Goal: Information Seeking & Learning: Learn about a topic

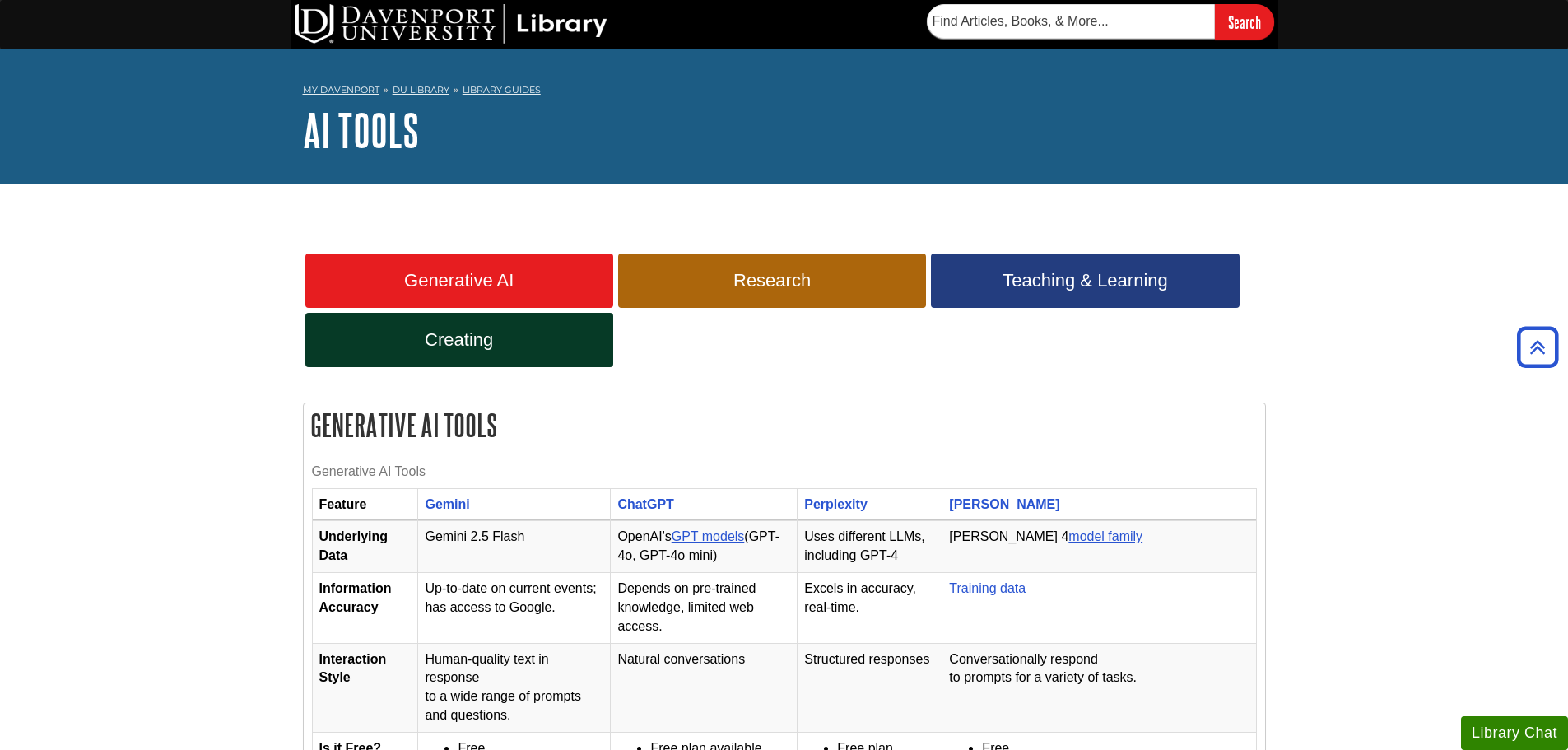
scroll to position [2058, 0]
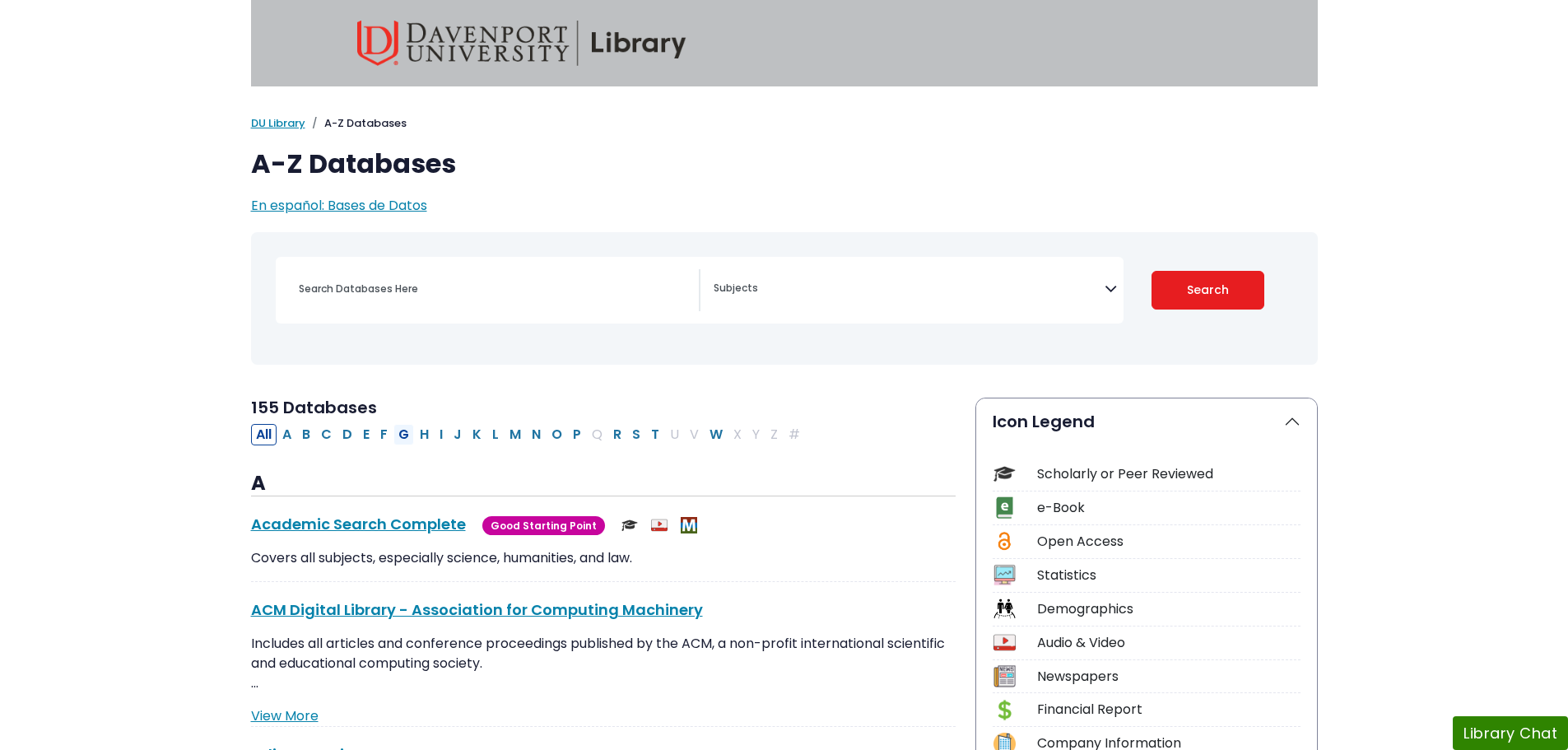
click at [401, 436] on button "G" at bounding box center [403, 435] width 21 height 22
select select "Database Subject Filter"
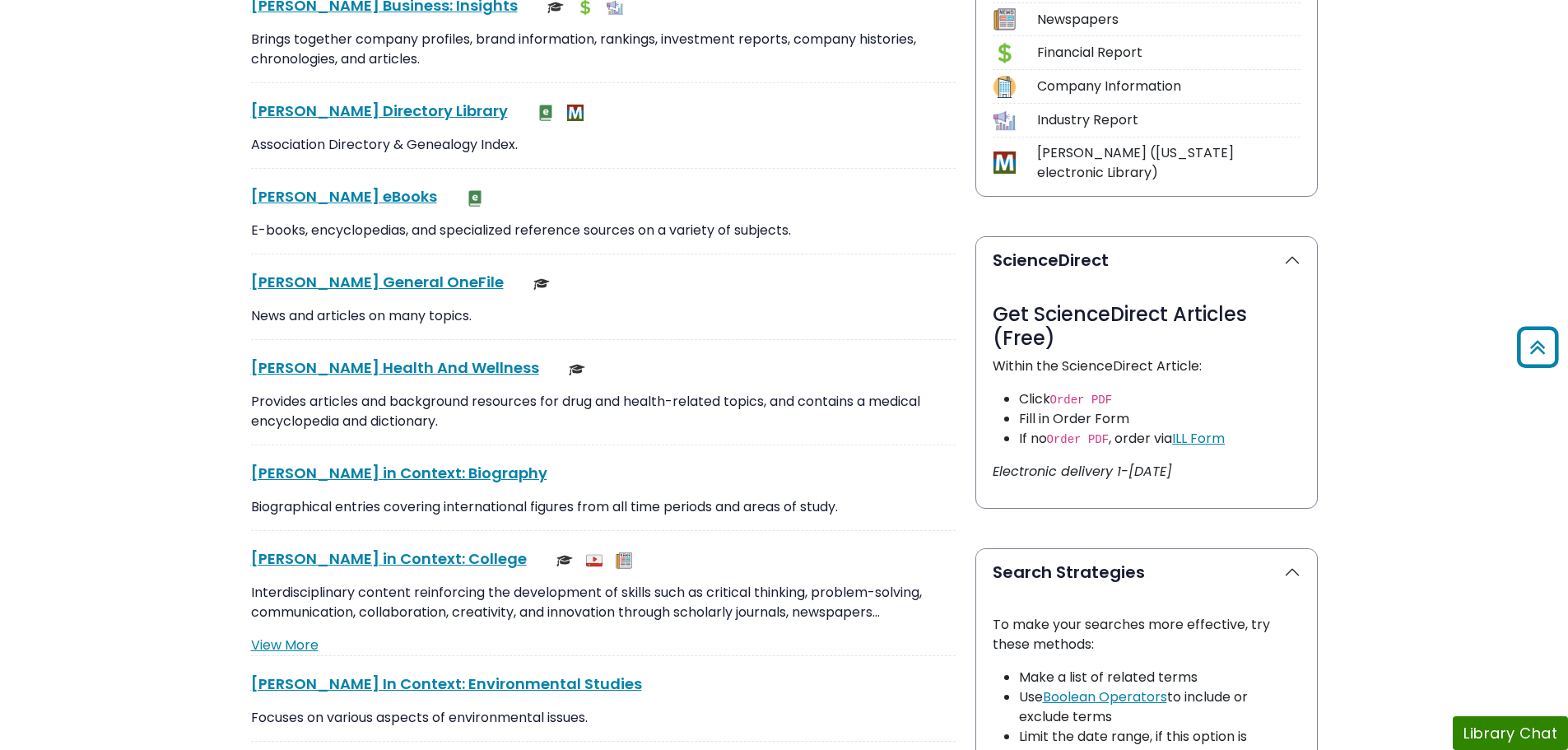
scroll to position [658, 0]
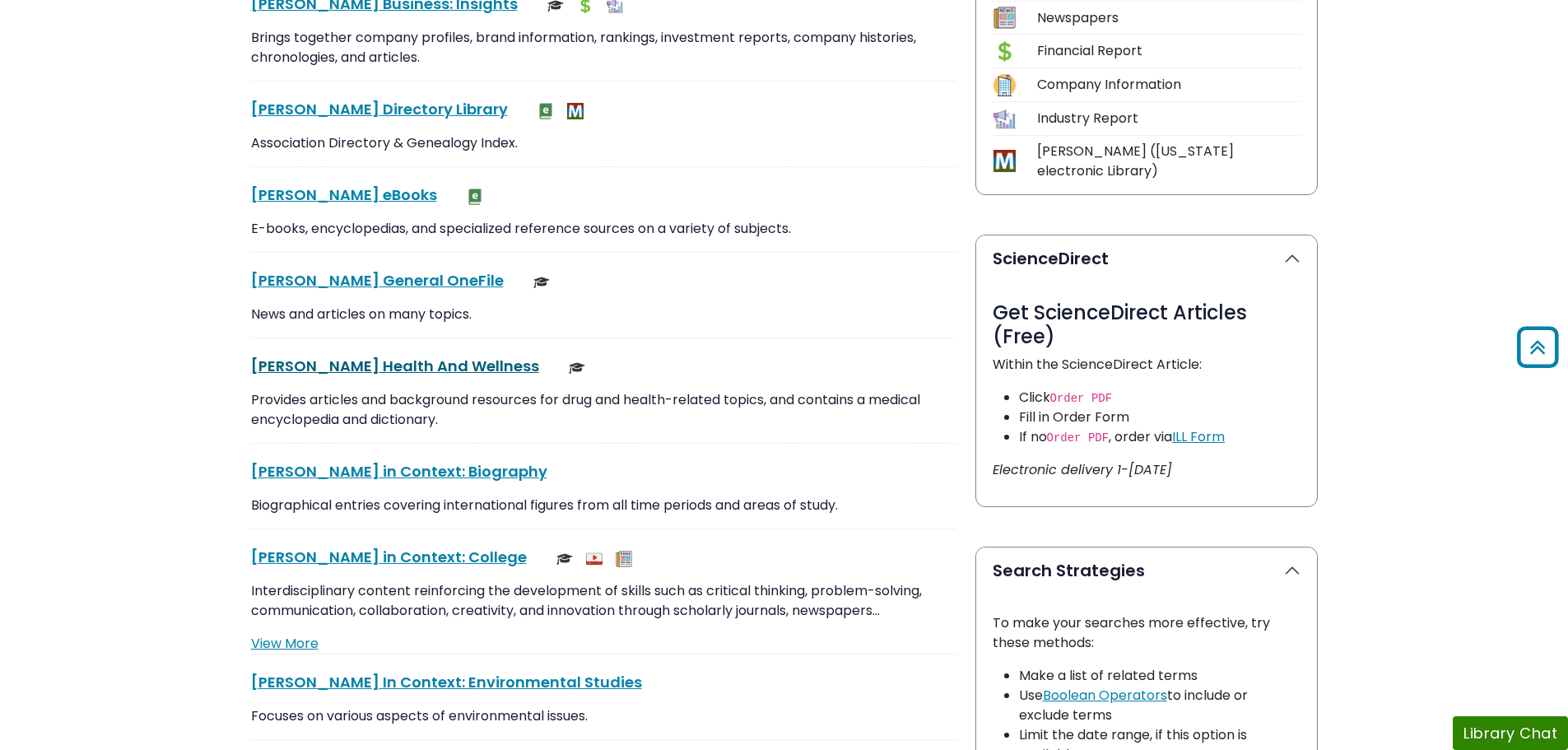
click at [418, 364] on link "[PERSON_NAME] Health And Wellness This link opens in a new window" at bounding box center [395, 366] width 288 height 21
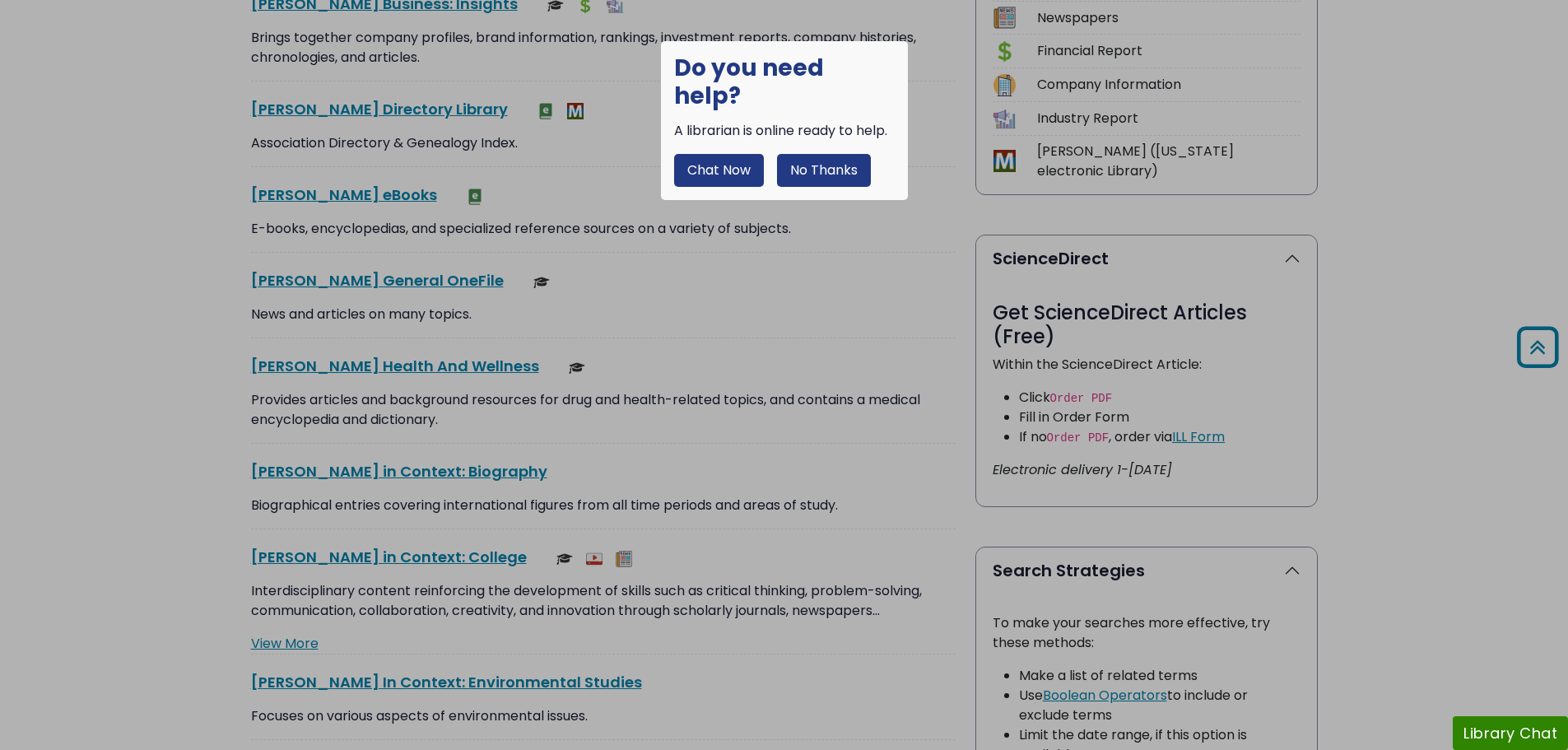
click at [849, 154] on button "No Thanks" at bounding box center [824, 170] width 93 height 33
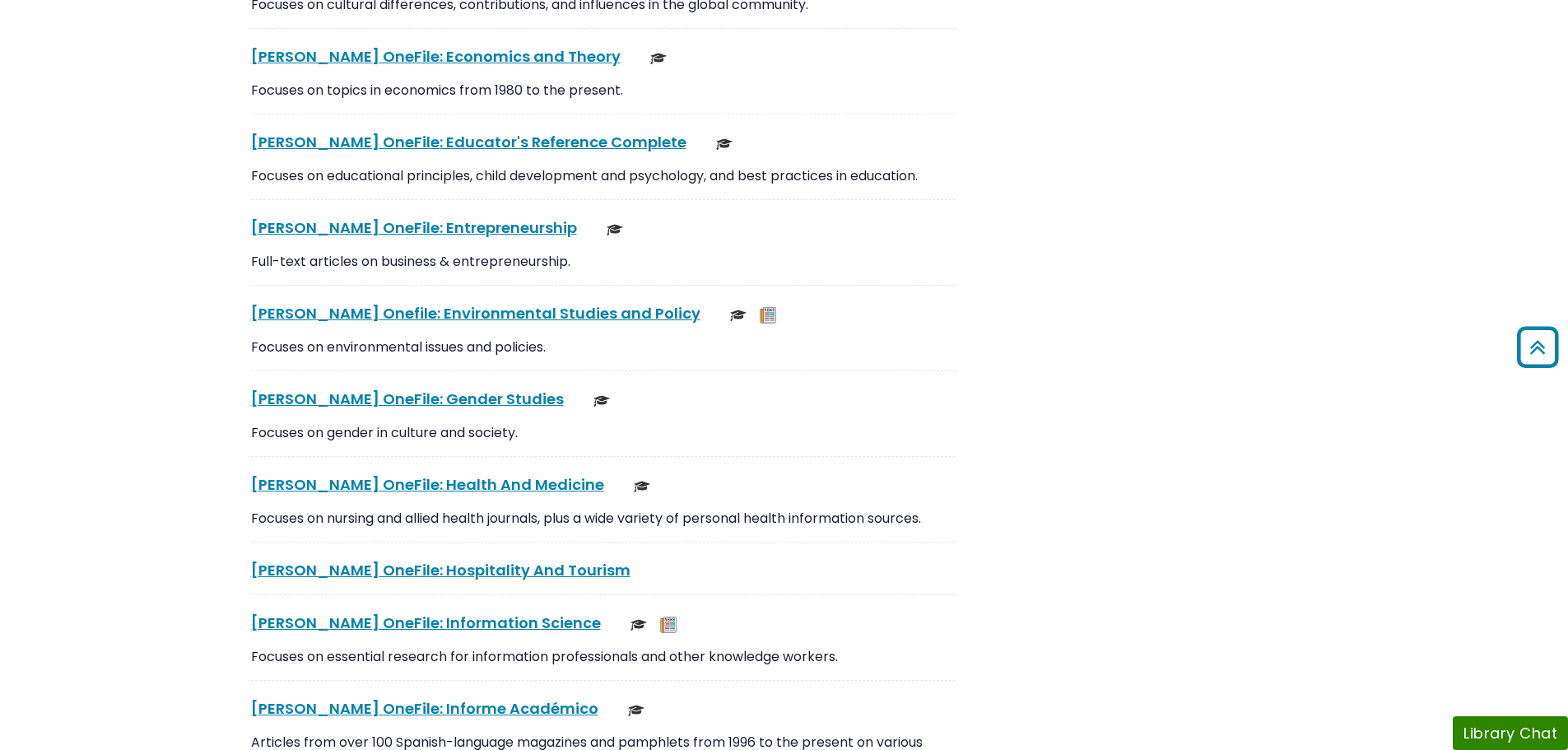
scroll to position [2881, 0]
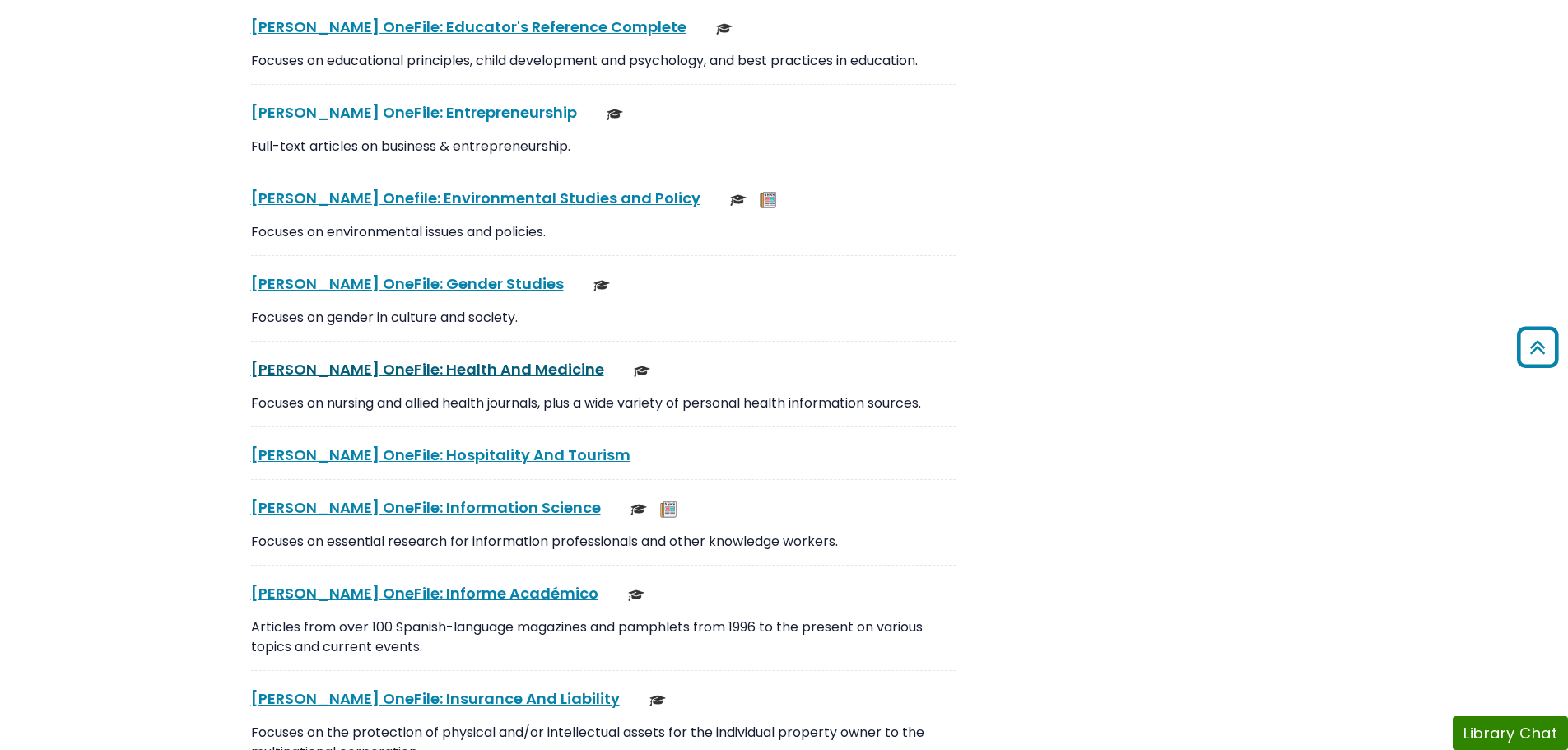
click at [477, 365] on link "Gale OneFile: Health And Medicine This link opens in a new window" at bounding box center [427, 369] width 353 height 21
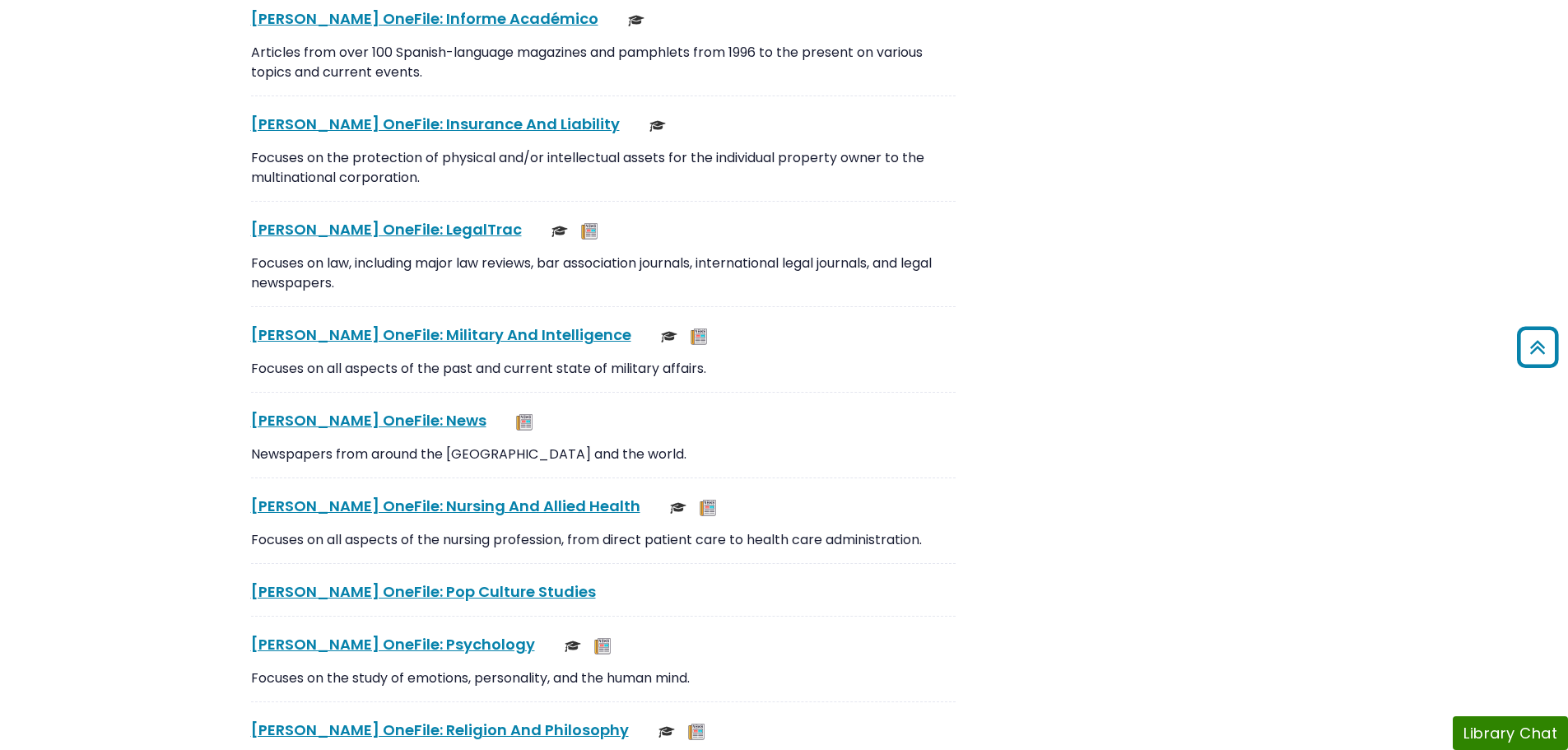
scroll to position [3457, 0]
click at [485, 504] on link "Gale OneFile: Nursing And Allied Health This link opens in a new window" at bounding box center [446, 504] width 390 height 21
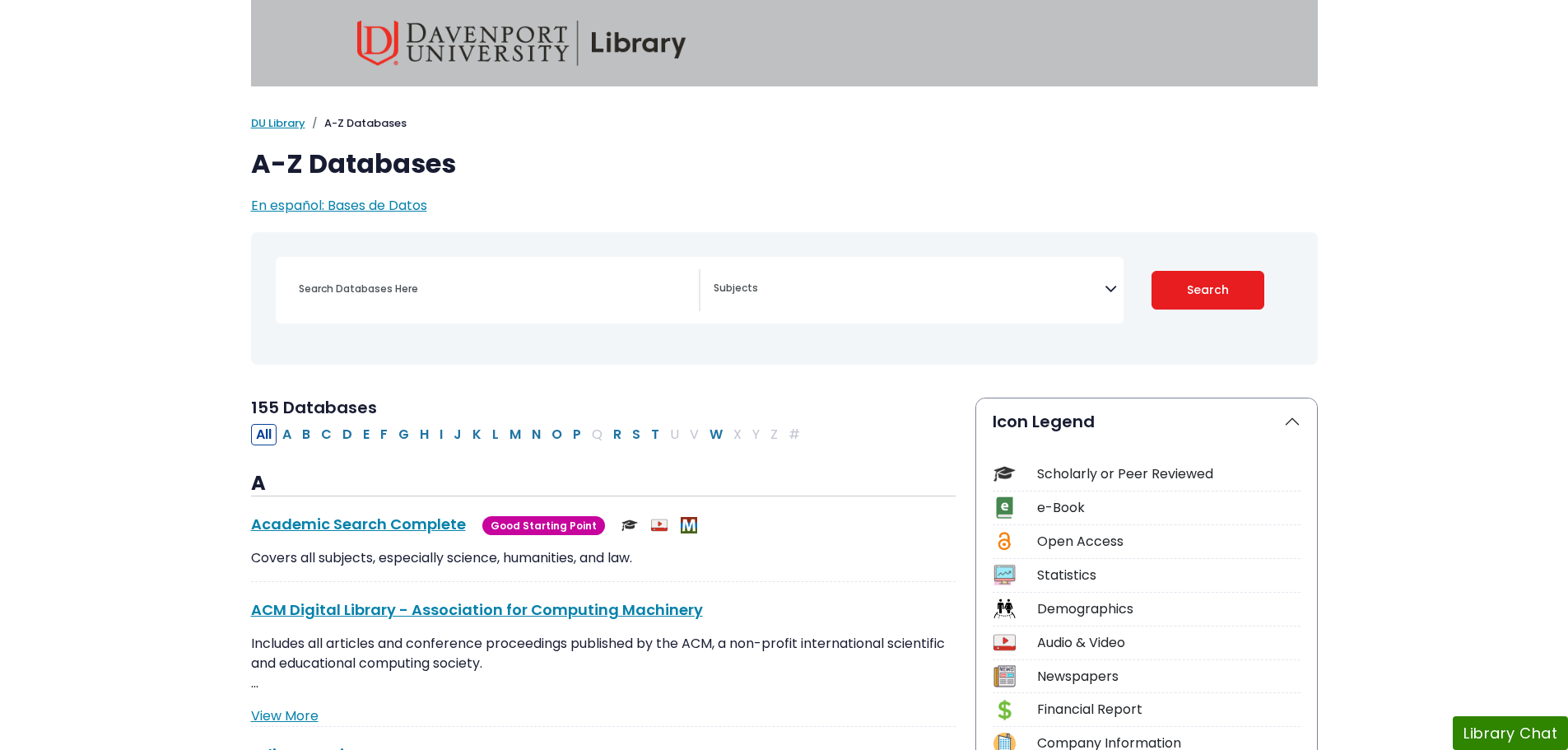
select select "Database Subject Filter"
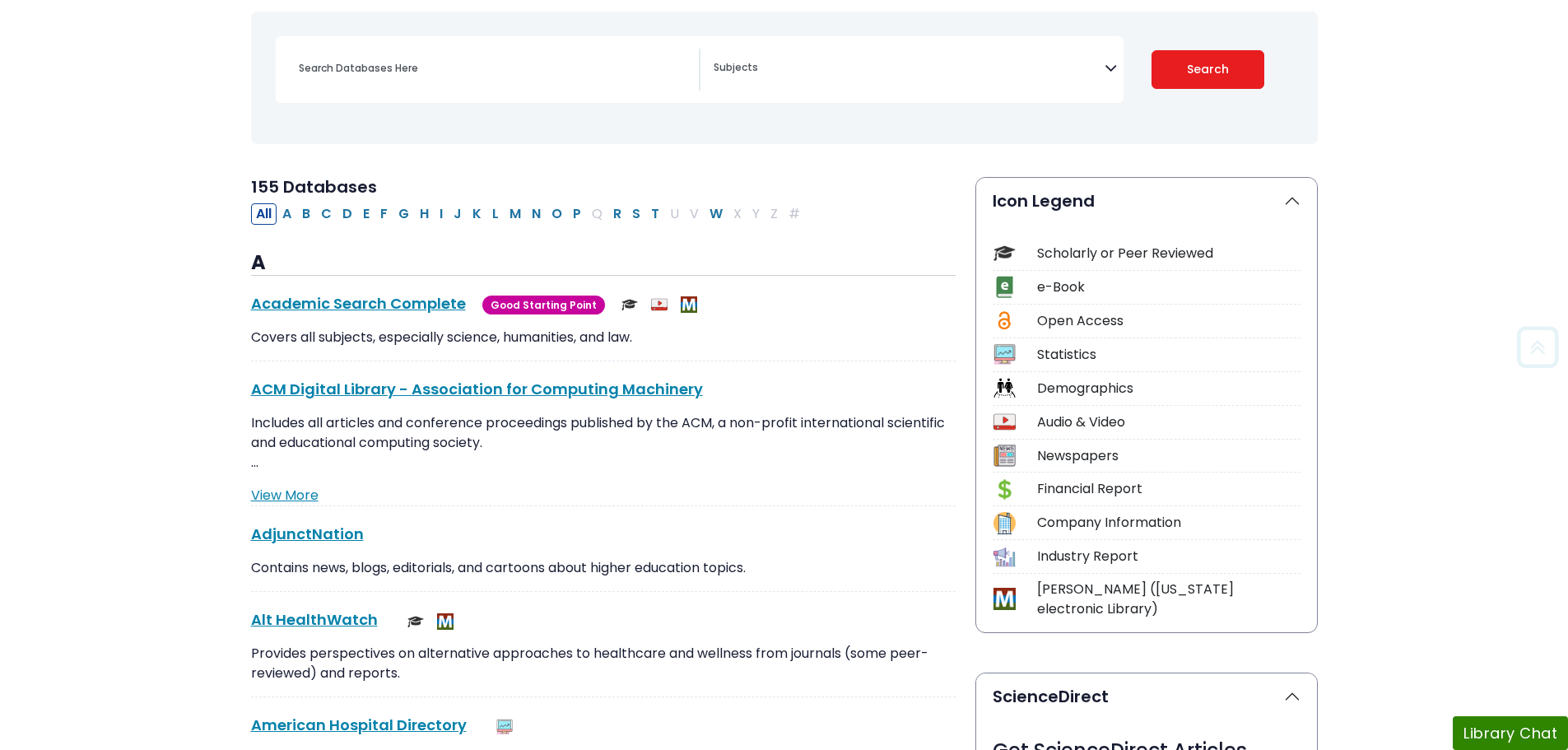
scroll to position [247, 0]
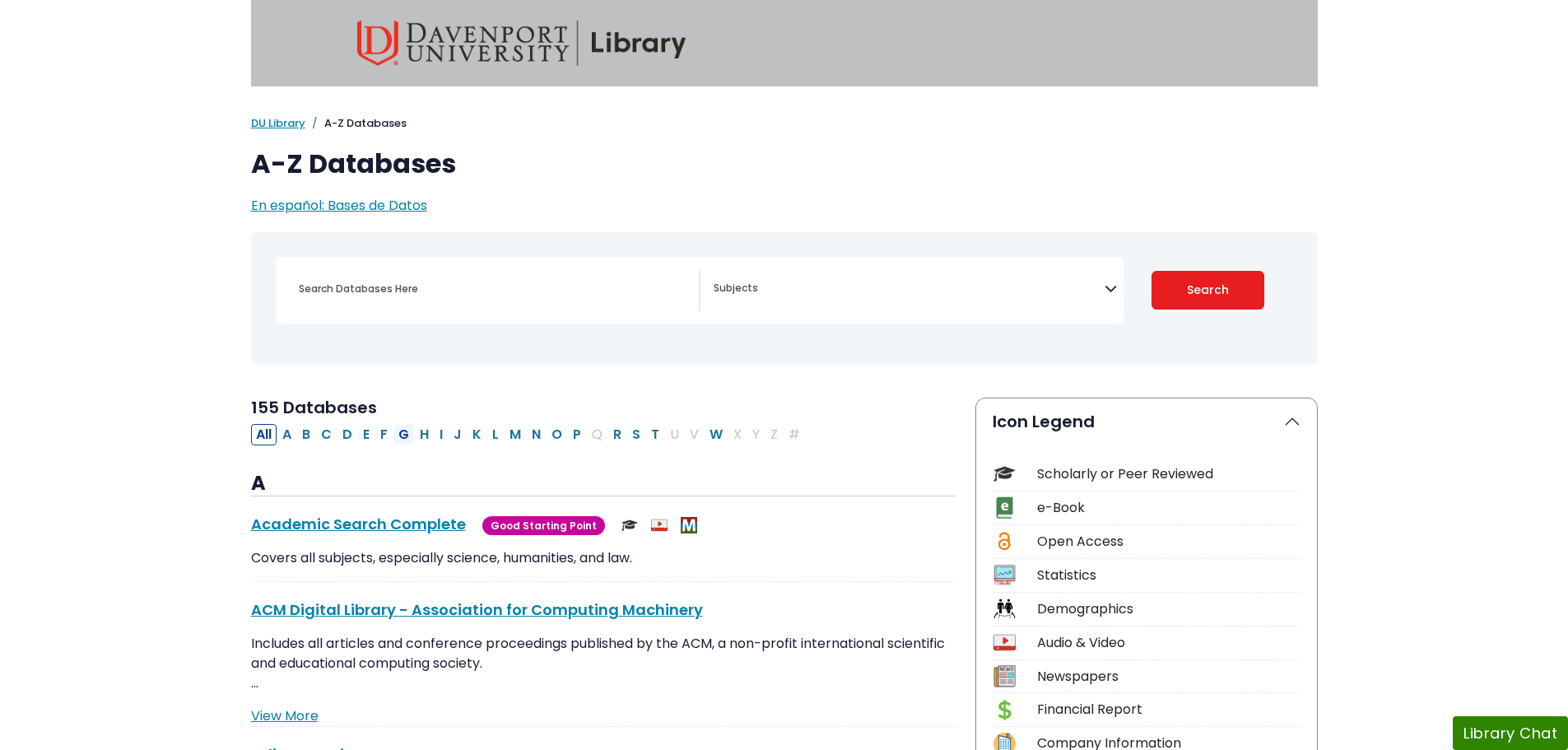
click at [406, 433] on button "G" at bounding box center [403, 435] width 21 height 22
select select "Database Subject Filter"
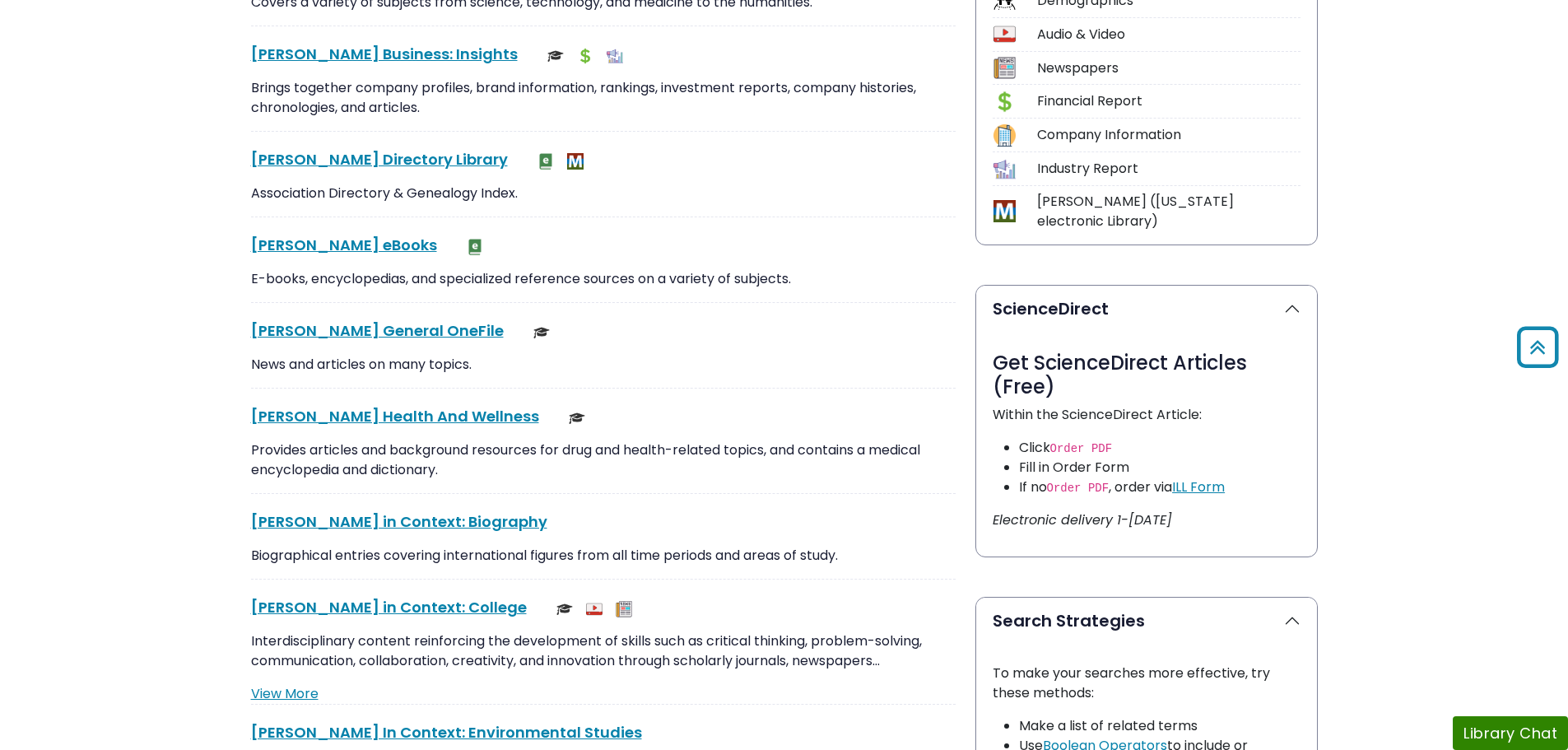
scroll to position [741, 0]
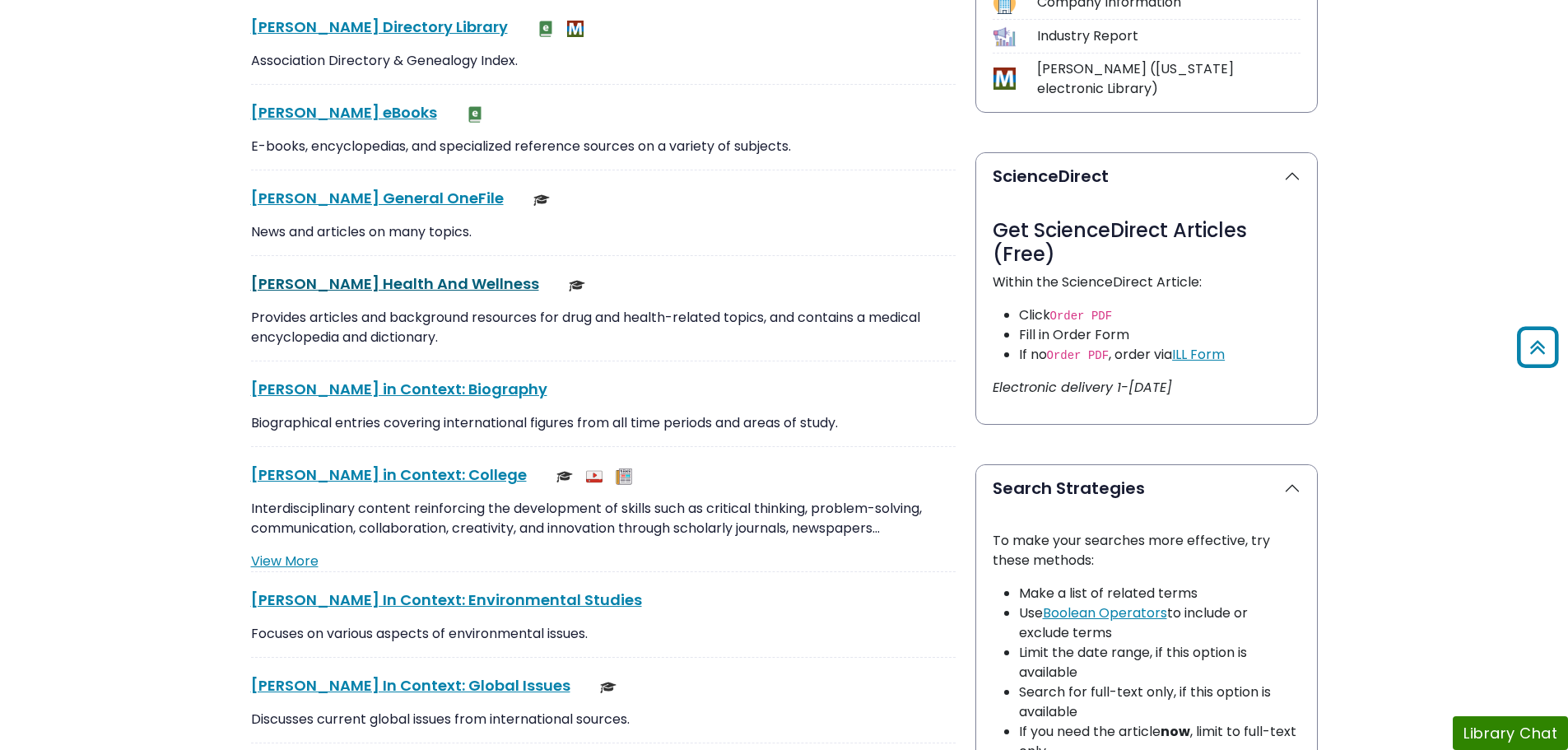
click at [359, 279] on link "[PERSON_NAME] Health And Wellness This link opens in a new window" at bounding box center [395, 283] width 288 height 21
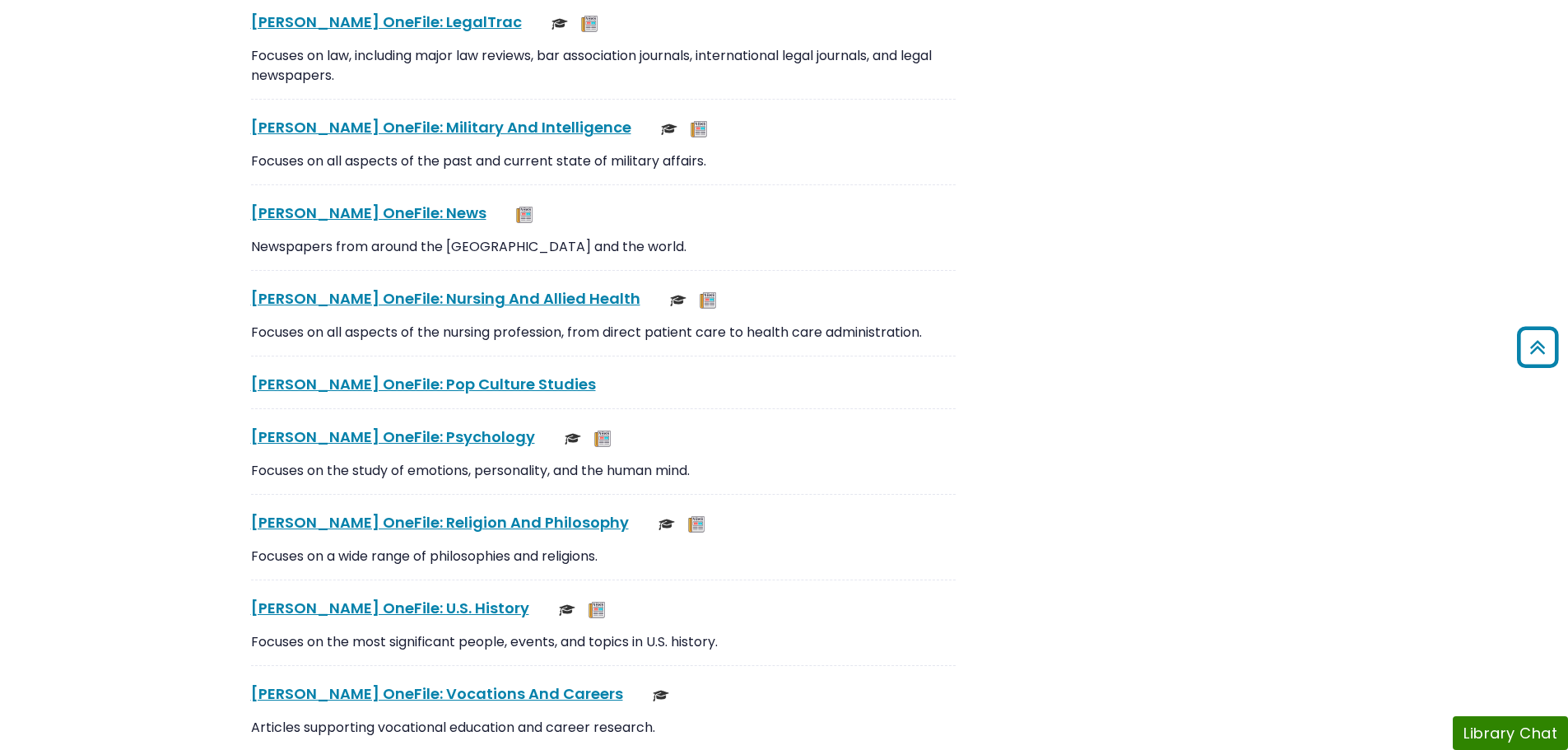
scroll to position [3540, 0]
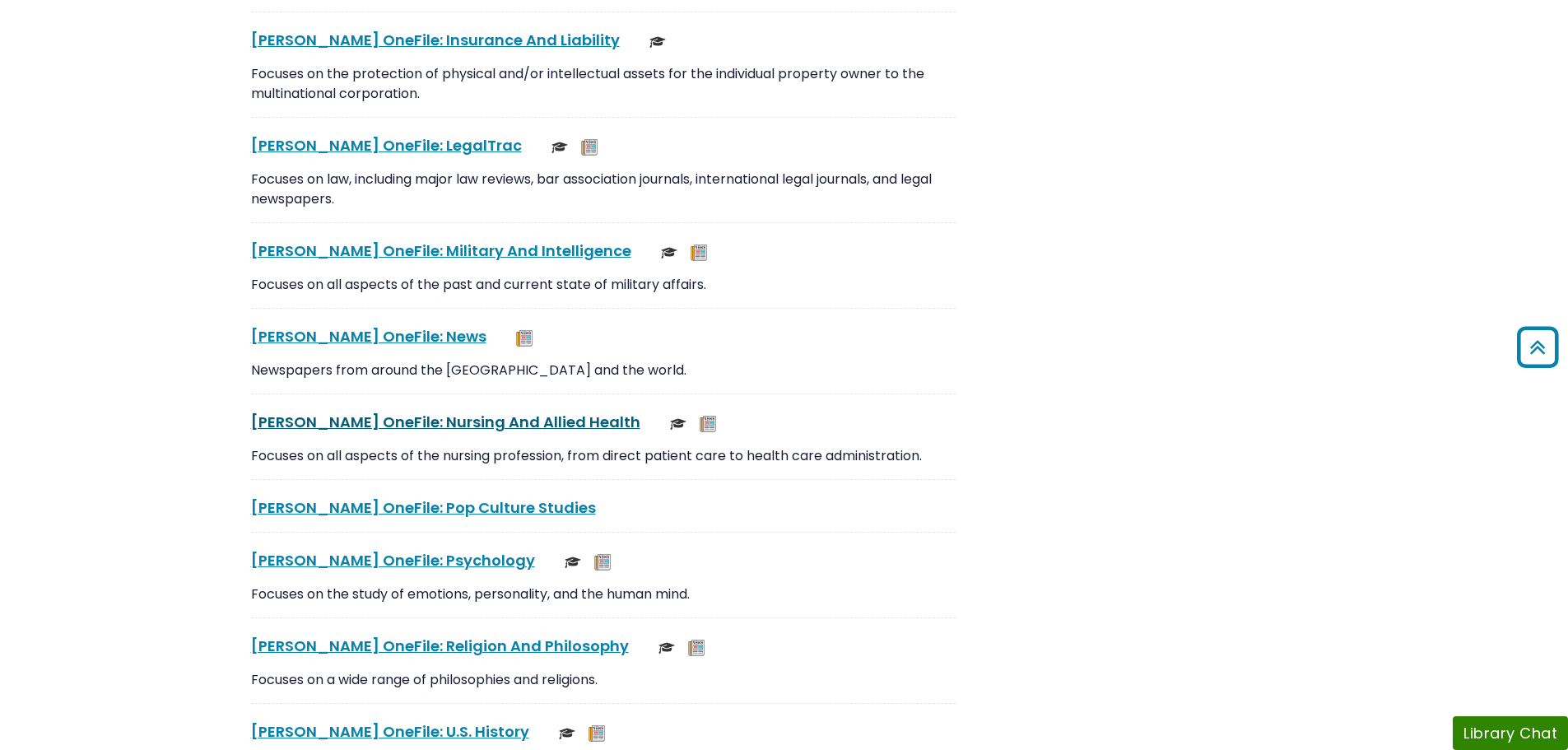
click at [336, 427] on link "Gale OneFile: Nursing And Allied Health This link opens in a new window" at bounding box center [446, 421] width 390 height 21
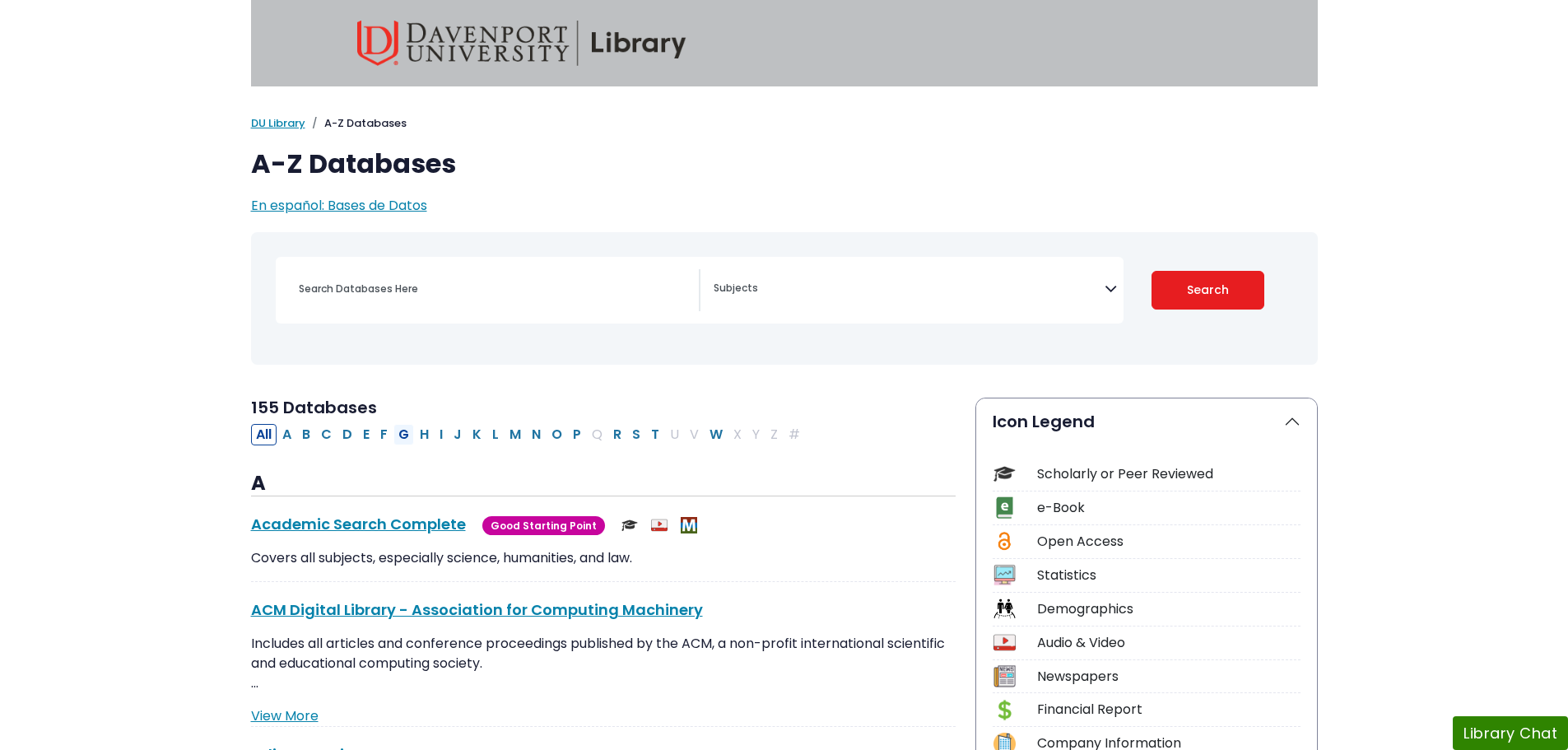
click at [398, 433] on button "G" at bounding box center [403, 435] width 21 height 22
select select "Database Subject Filter"
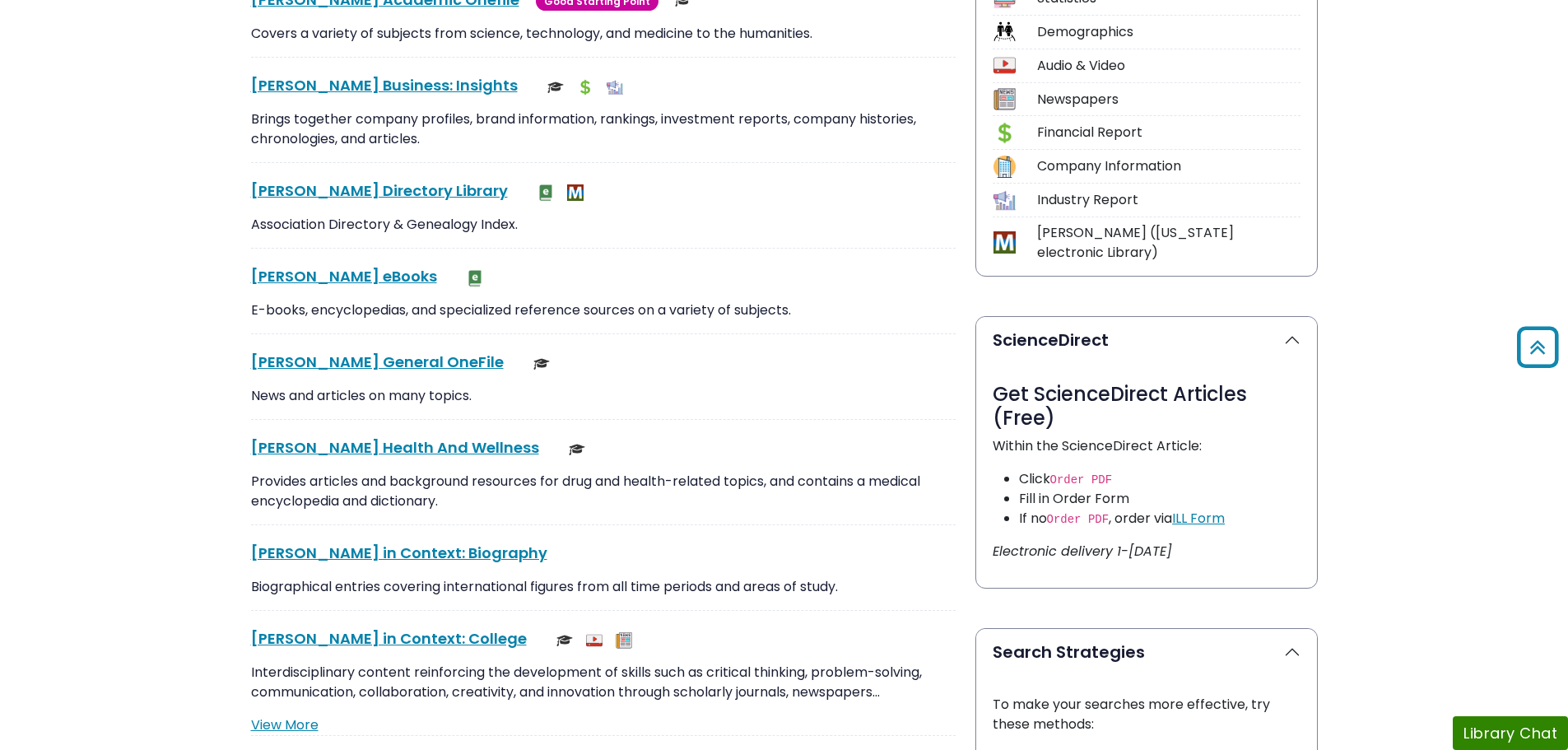
scroll to position [658, 0]
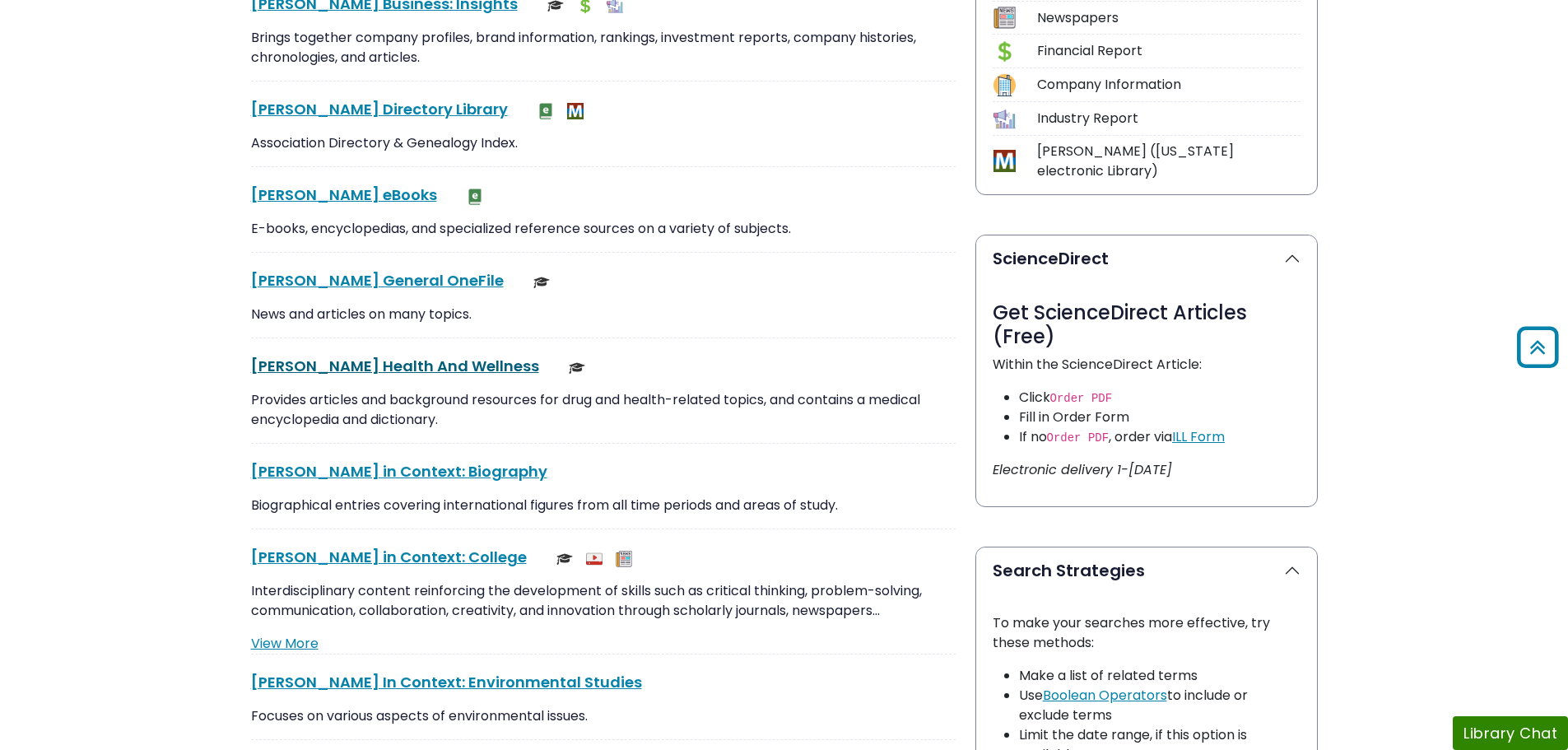
click at [440, 363] on link "[PERSON_NAME] Health And Wellness This link opens in a new window" at bounding box center [395, 366] width 288 height 21
